Goal: Download file/media

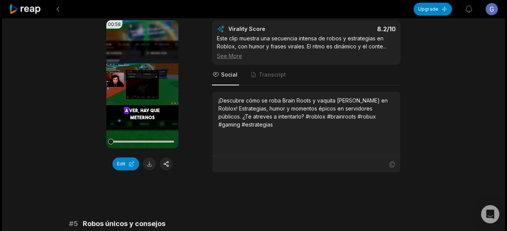
scroll to position [763, 0]
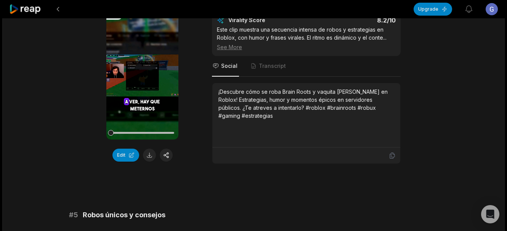
click at [147, 156] on button at bounding box center [149, 155] width 13 height 13
drag, startPoint x: 258, startPoint y: 114, endPoint x: 274, endPoint y: 103, distance: 19.2
click at [261, 118] on div "¡Descubre cómo se roba Brain Roots y vaquita [PERSON_NAME] en Roblox! Estrategi…" at bounding box center [306, 115] width 188 height 64
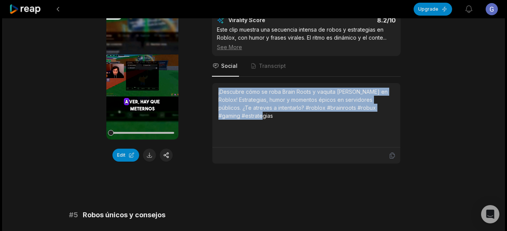
copy div "¡Descubre cómo se roba Brain Roots y vaquita [PERSON_NAME] en Roblox! Estrategi…"
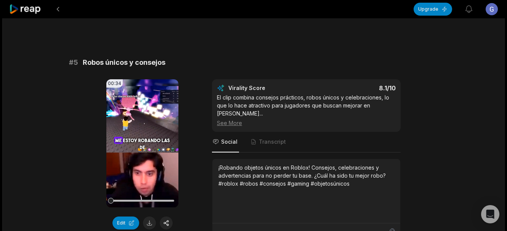
scroll to position [953, 0]
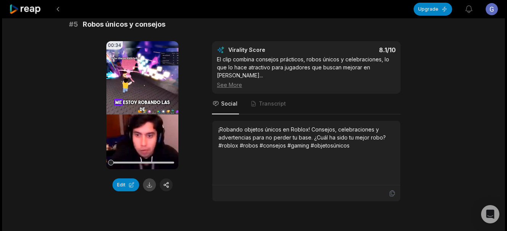
click at [148, 183] on button at bounding box center [149, 184] width 13 height 13
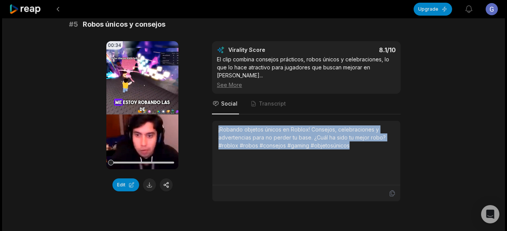
drag, startPoint x: 214, startPoint y: 120, endPoint x: 366, endPoint y: 141, distance: 152.8
click at [366, 141] on div "¡Robando objetos únicos en Roblox! Consejos, celebraciones y advertencias para …" at bounding box center [306, 153] width 188 height 64
copy div "¡Robando objetos únicos en Roblox! Consejos, celebraciones y advertencias para …"
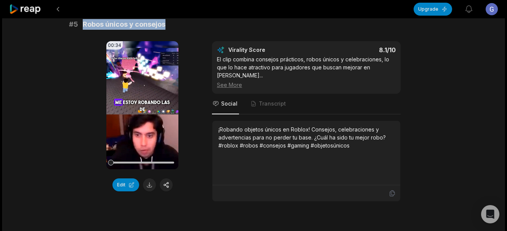
drag, startPoint x: 165, startPoint y: 26, endPoint x: 82, endPoint y: 27, distance: 83.9
click at [82, 27] on div "# 5 Robos únicos y consejos" at bounding box center [253, 24] width 369 height 11
copy span "Robos únicos y consejos"
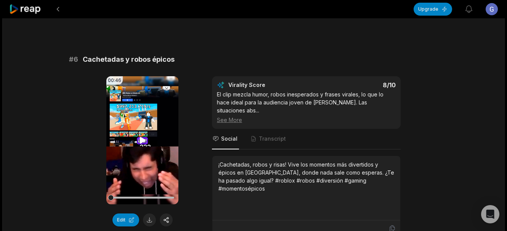
scroll to position [1182, 0]
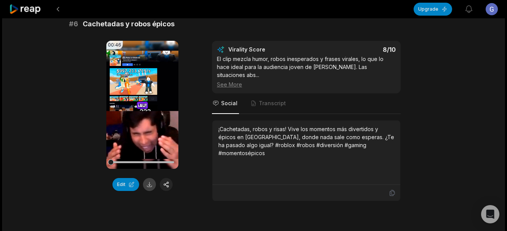
click at [149, 179] on button at bounding box center [149, 184] width 13 height 13
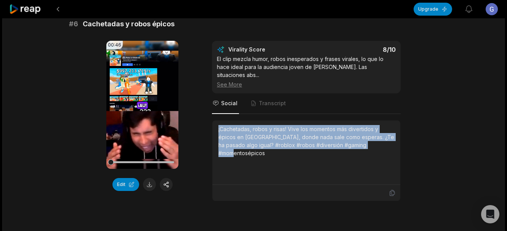
drag, startPoint x: 216, startPoint y: 114, endPoint x: 398, endPoint y: 136, distance: 183.9
click at [398, 136] on div "¡Cachetadas, robos y risas! Vive los momentos más divertidos y épicos en [GEOGR…" at bounding box center [306, 152] width 188 height 64
copy div "¡Cachetadas, robos y risas! Vive los momentos más divertidos y épicos en [GEOGR…"
